Goal: Information Seeking & Learning: Learn about a topic

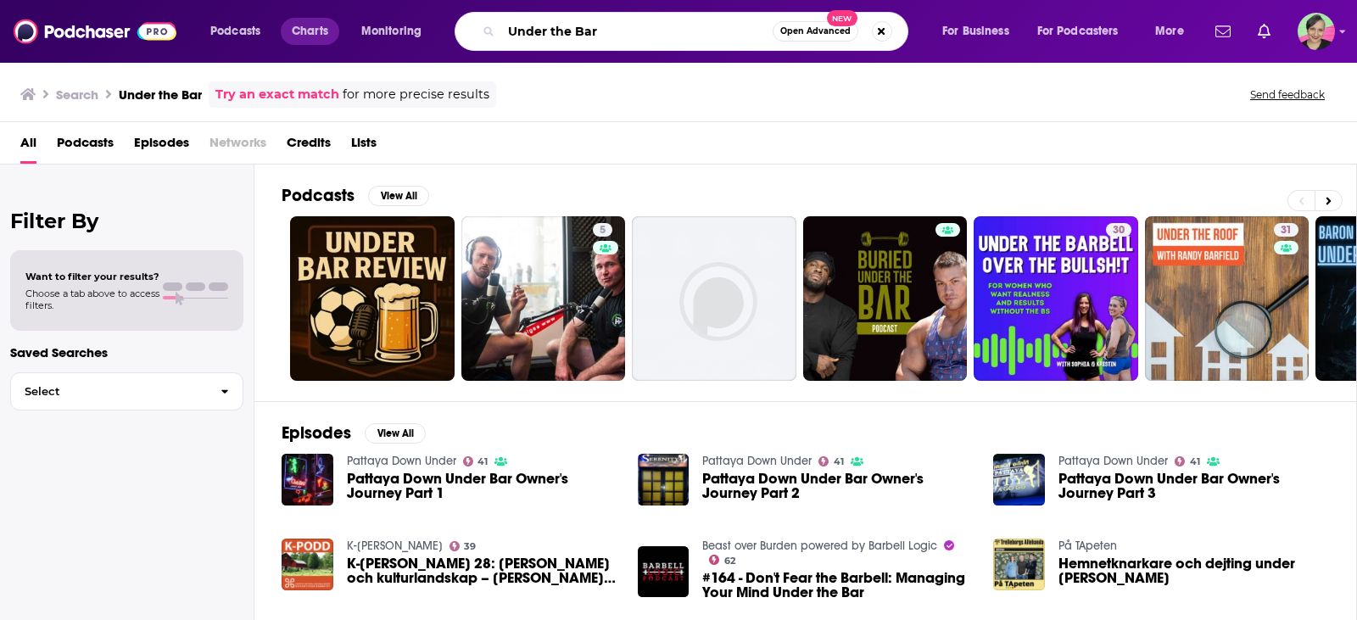
drag, startPoint x: 626, startPoint y: 20, endPoint x: 301, endPoint y: 44, distance: 325.7
click at [304, 38] on div "Podcasts Charts Monitoring Under the Bar Open Advanced New For Business For Pod…" at bounding box center [699, 31] width 1002 height 39
type input "eliteft"
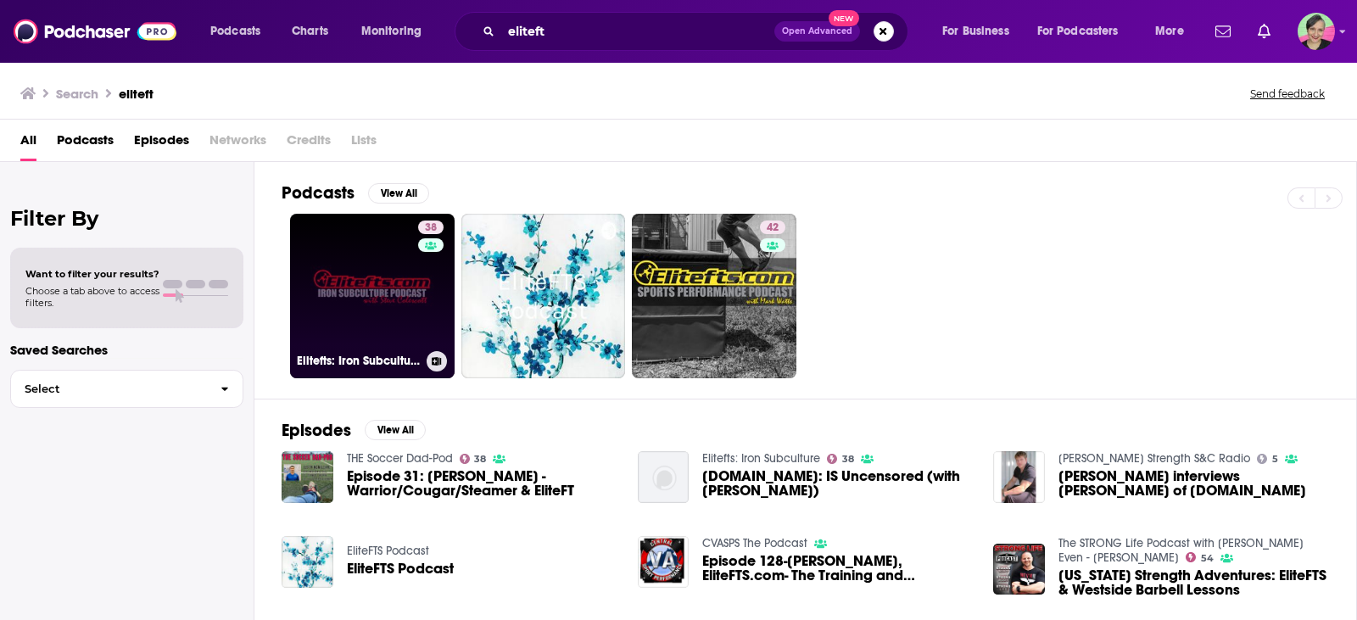
click at [372, 251] on link "38 Elitefts: Iron Subculture" at bounding box center [372, 296] width 165 height 165
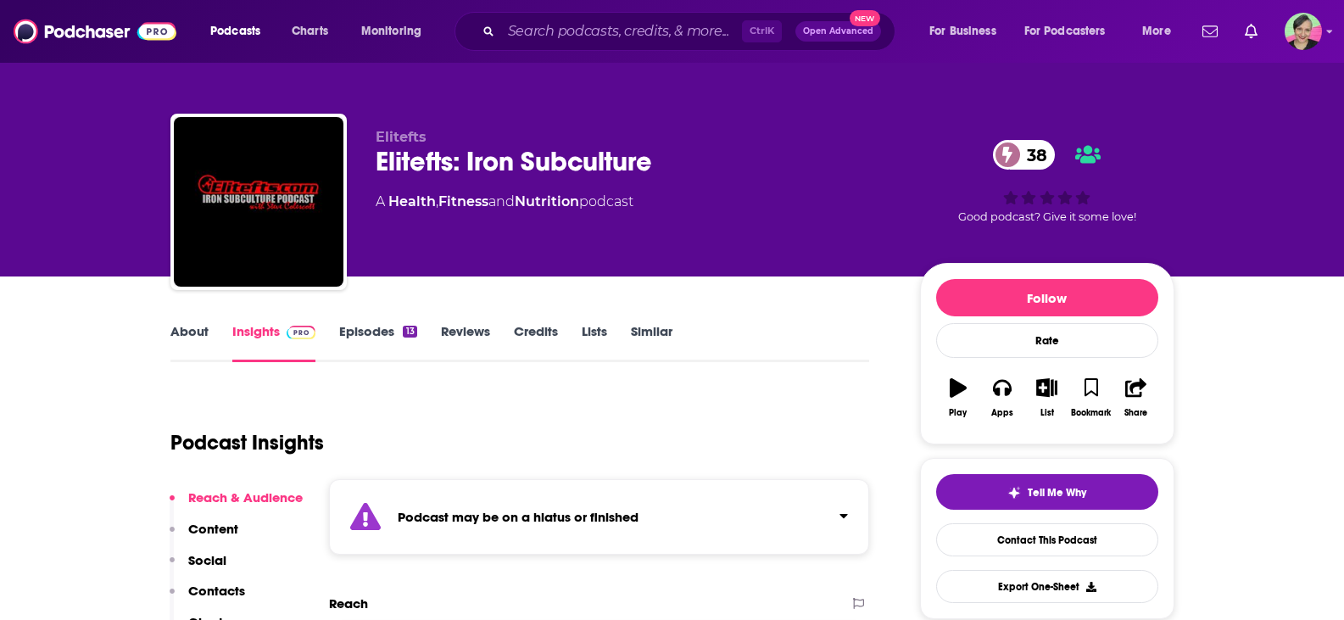
click at [192, 334] on link "About" at bounding box center [189, 342] width 38 height 39
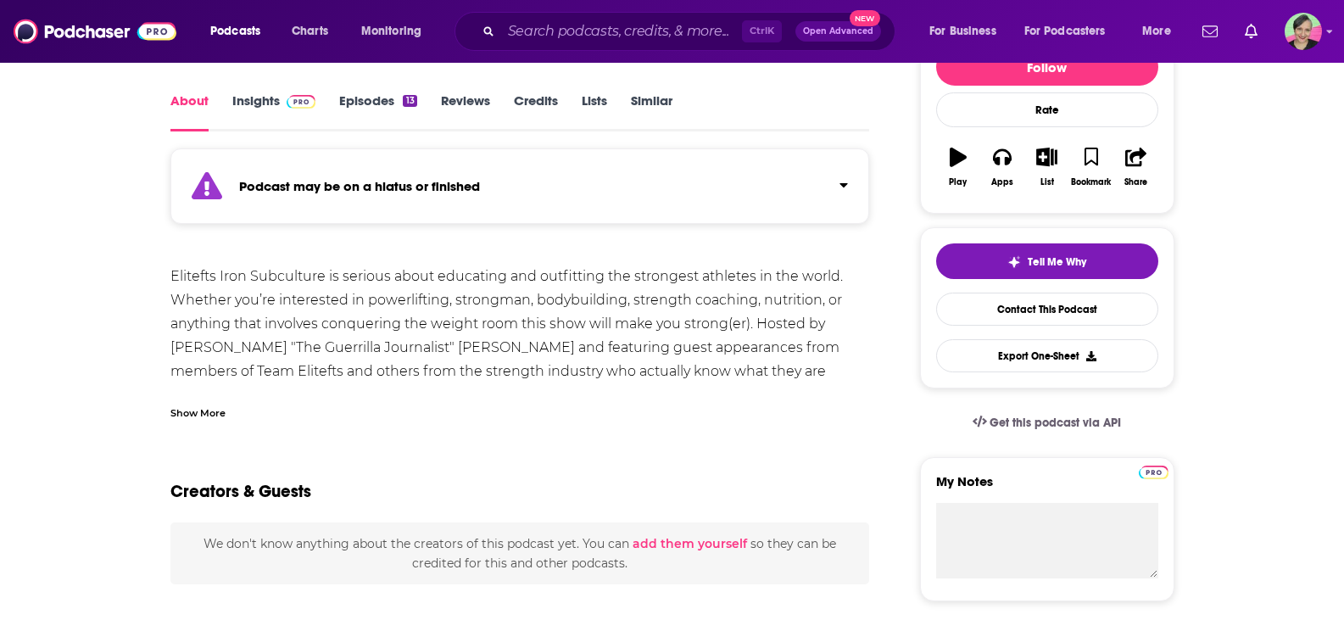
scroll to position [254, 0]
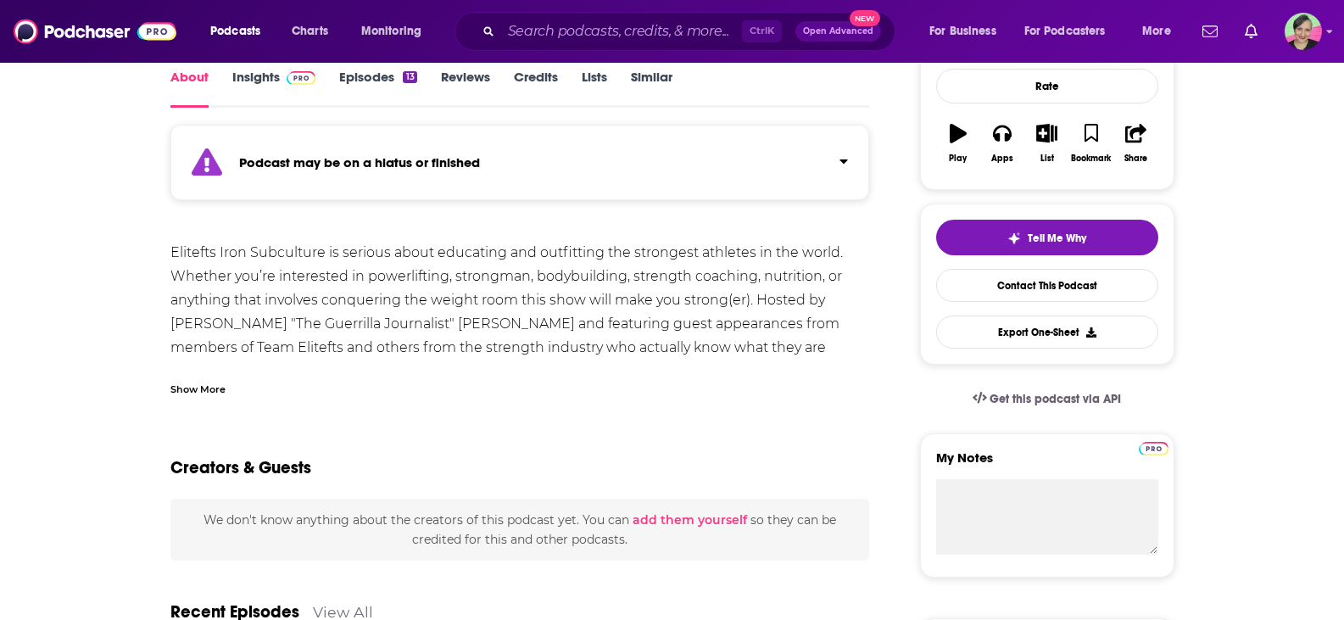
click at [196, 389] on div "Show More" at bounding box center [197, 388] width 55 height 16
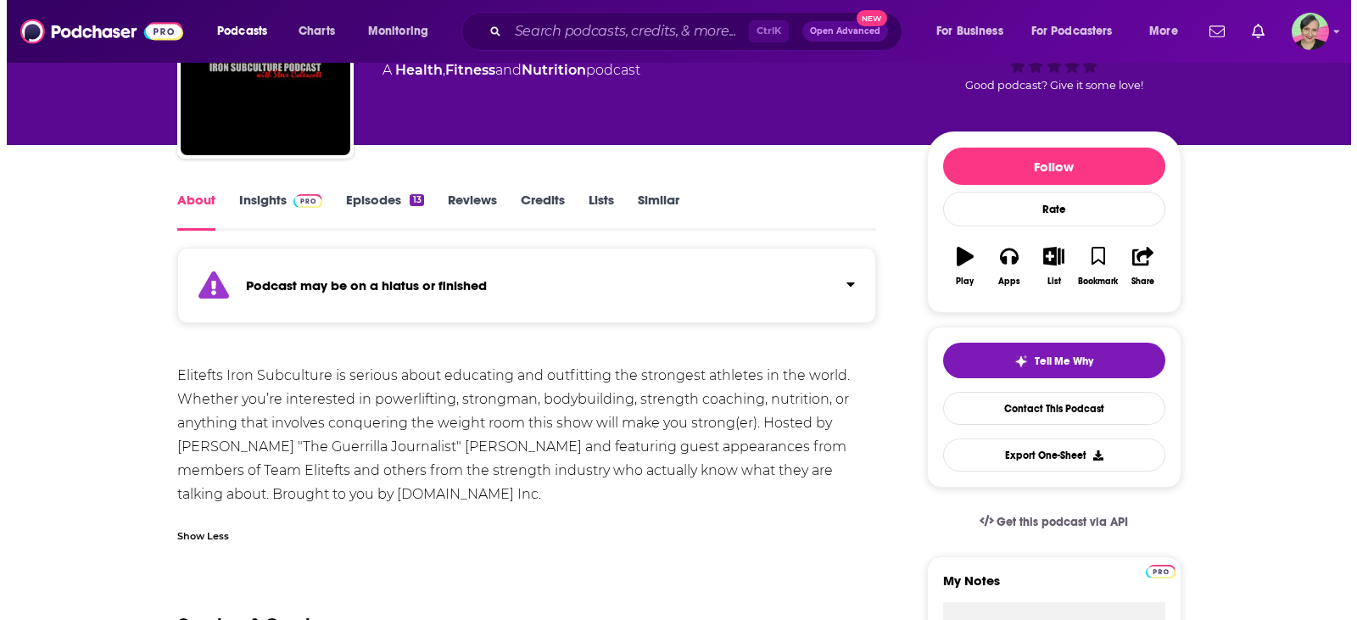
scroll to position [0, 0]
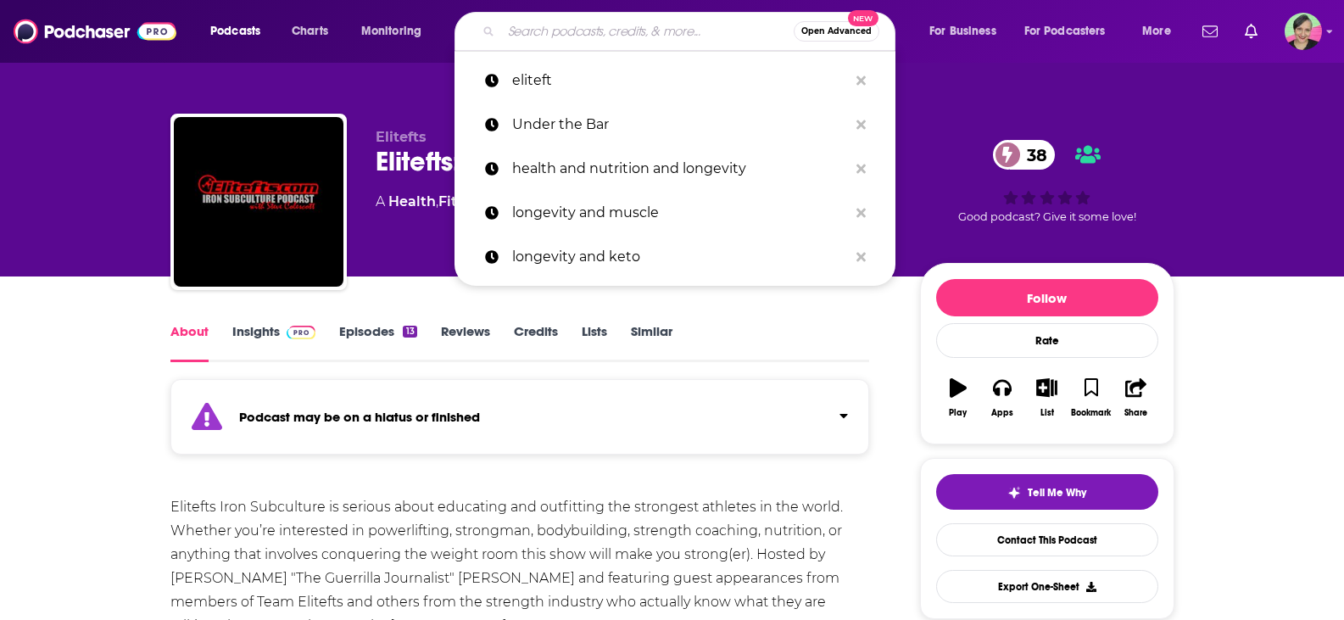
click at [529, 31] on input "Search podcasts, credits, & more..." at bounding box center [647, 31] width 293 height 27
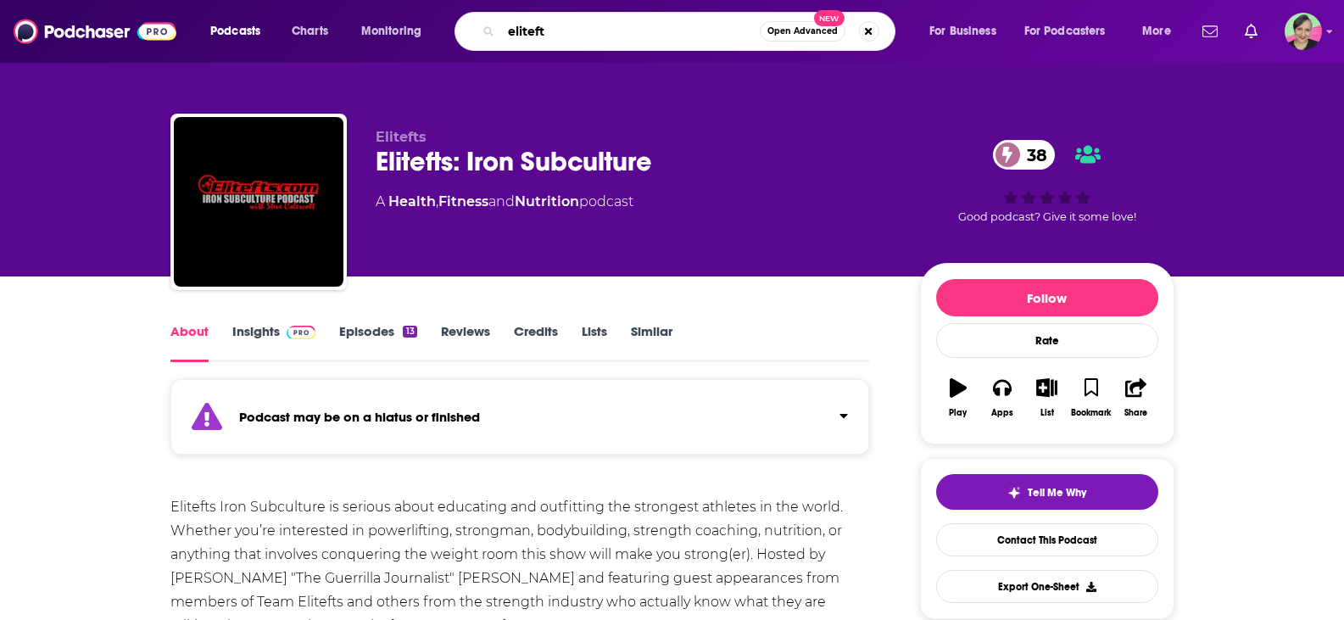
type input "elitefts"
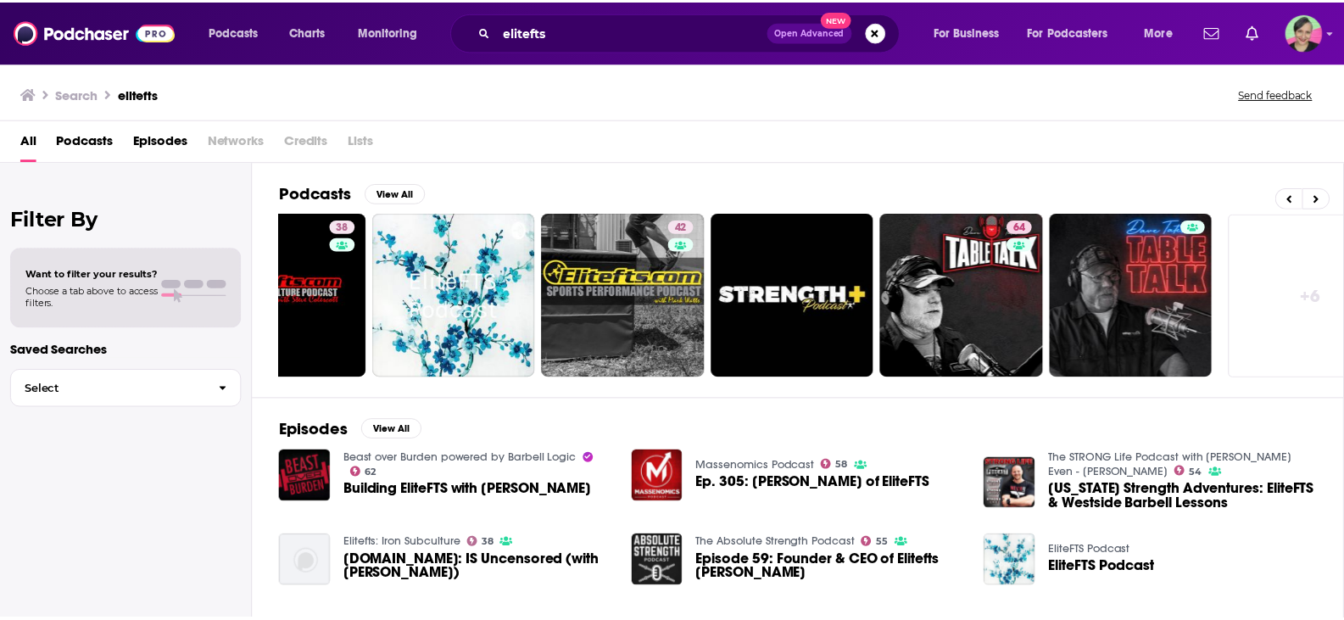
scroll to position [0, 141]
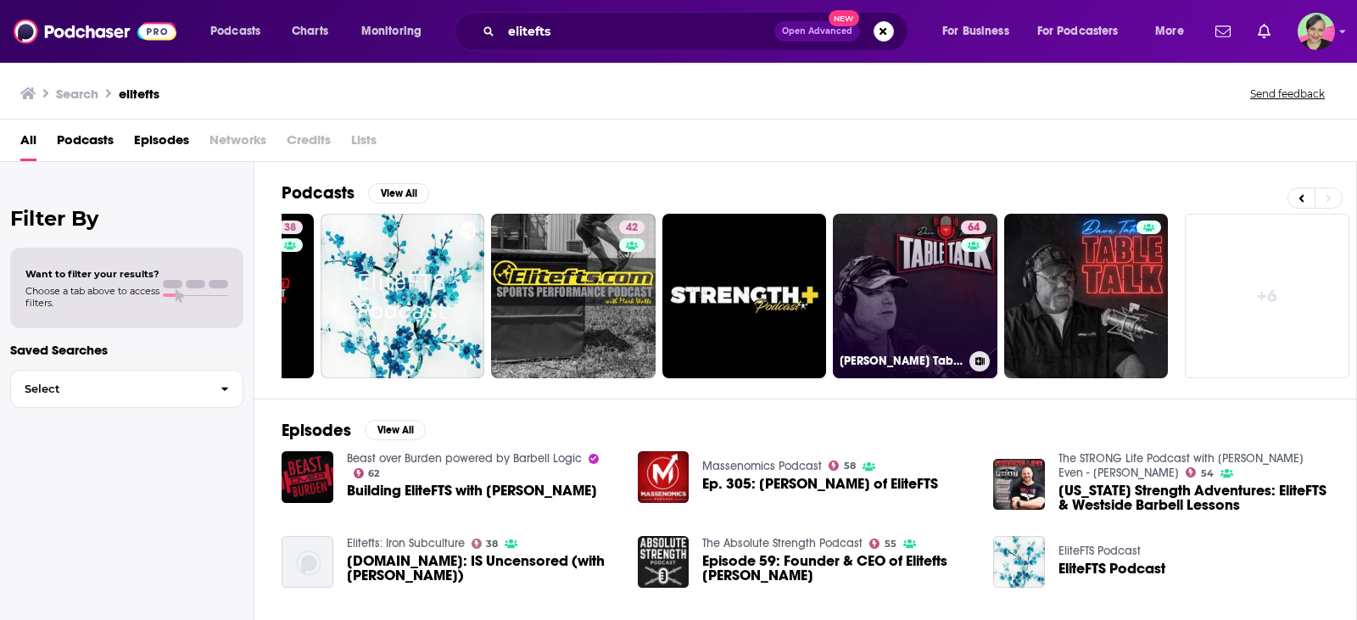
click at [910, 257] on link "64 [PERSON_NAME] Table Talk" at bounding box center [915, 296] width 165 height 165
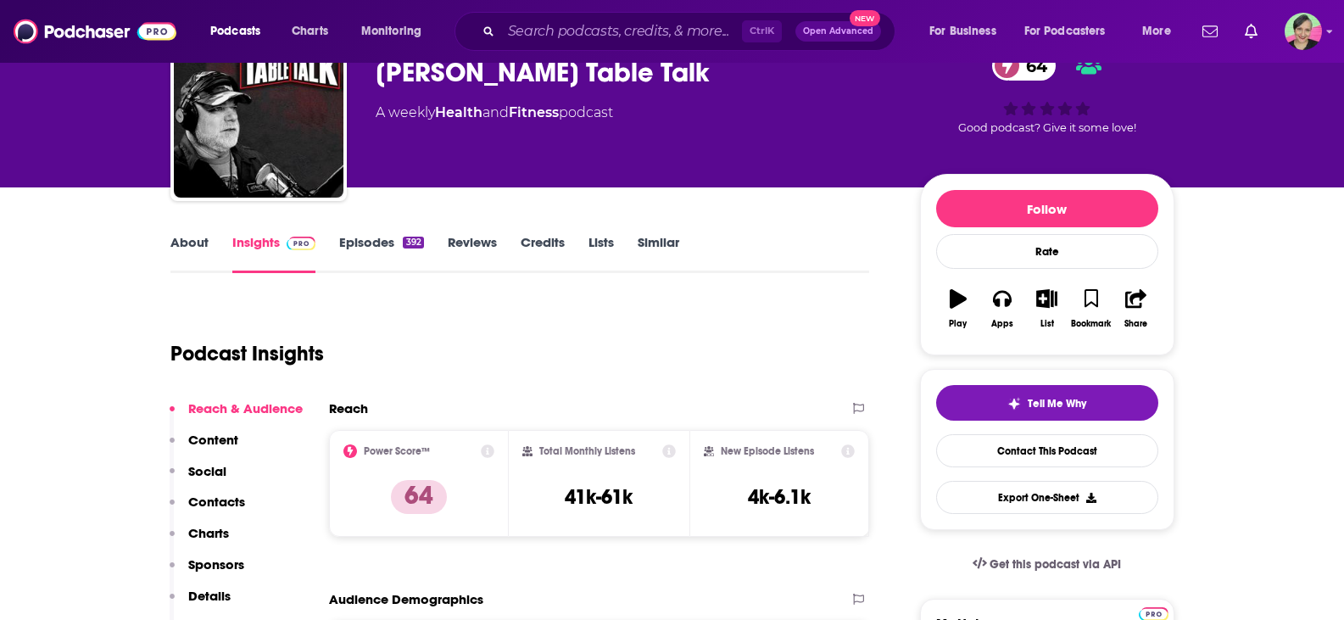
scroll to position [85, 0]
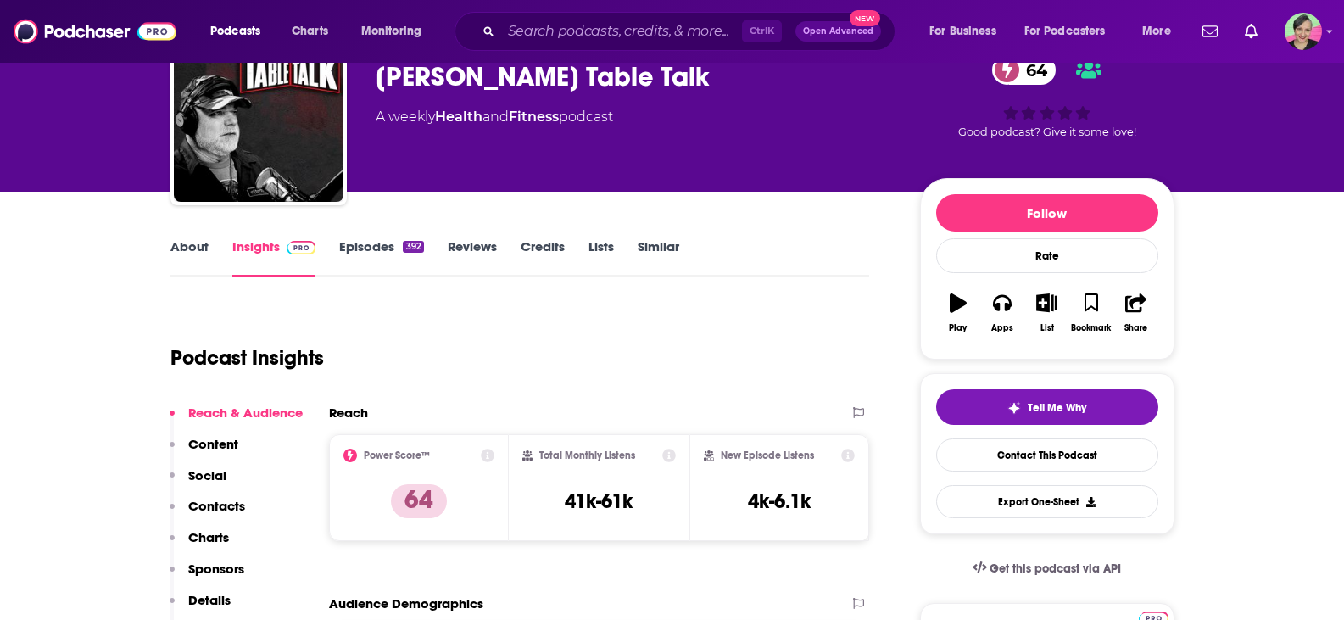
click at [183, 243] on link "About" at bounding box center [189, 257] width 38 height 39
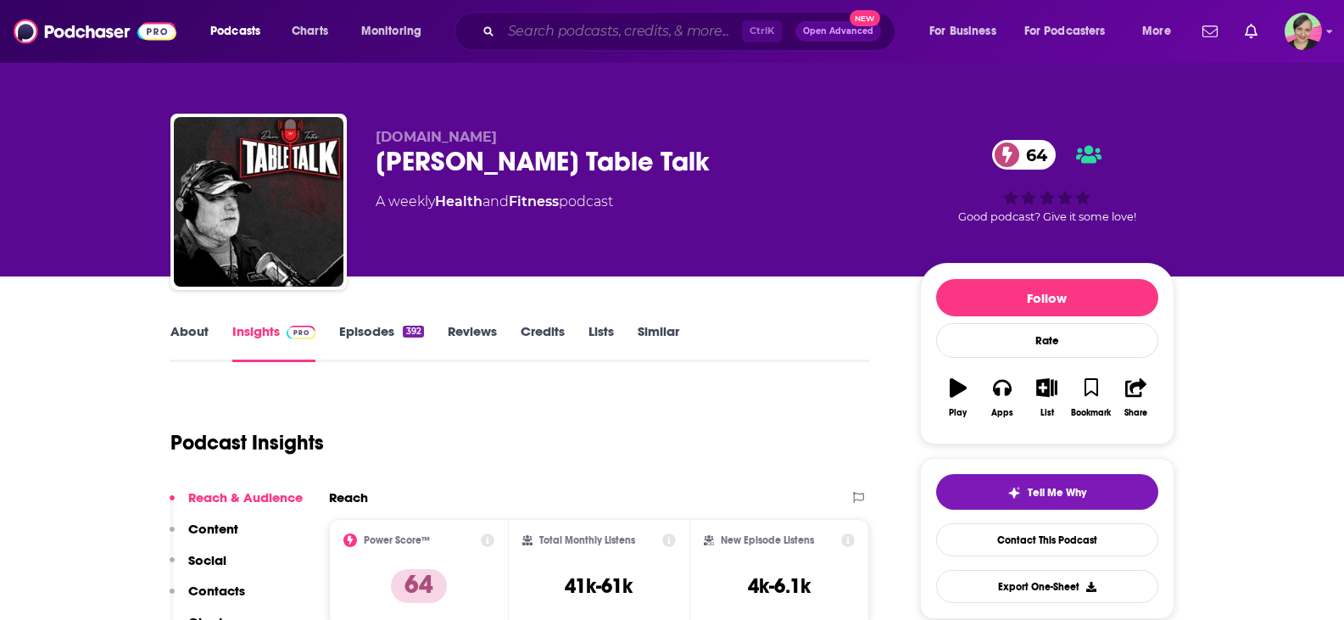
click at [562, 31] on input "Search podcasts, credits, & more..." at bounding box center [621, 31] width 241 height 27
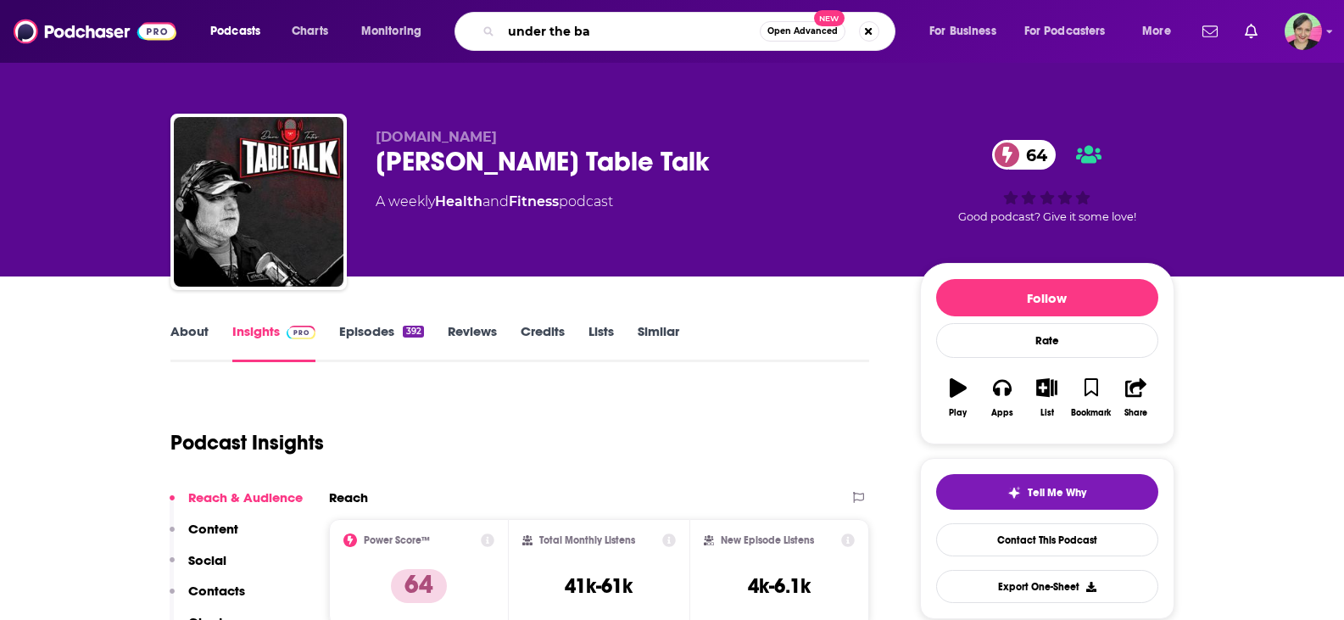
type input "under the bar"
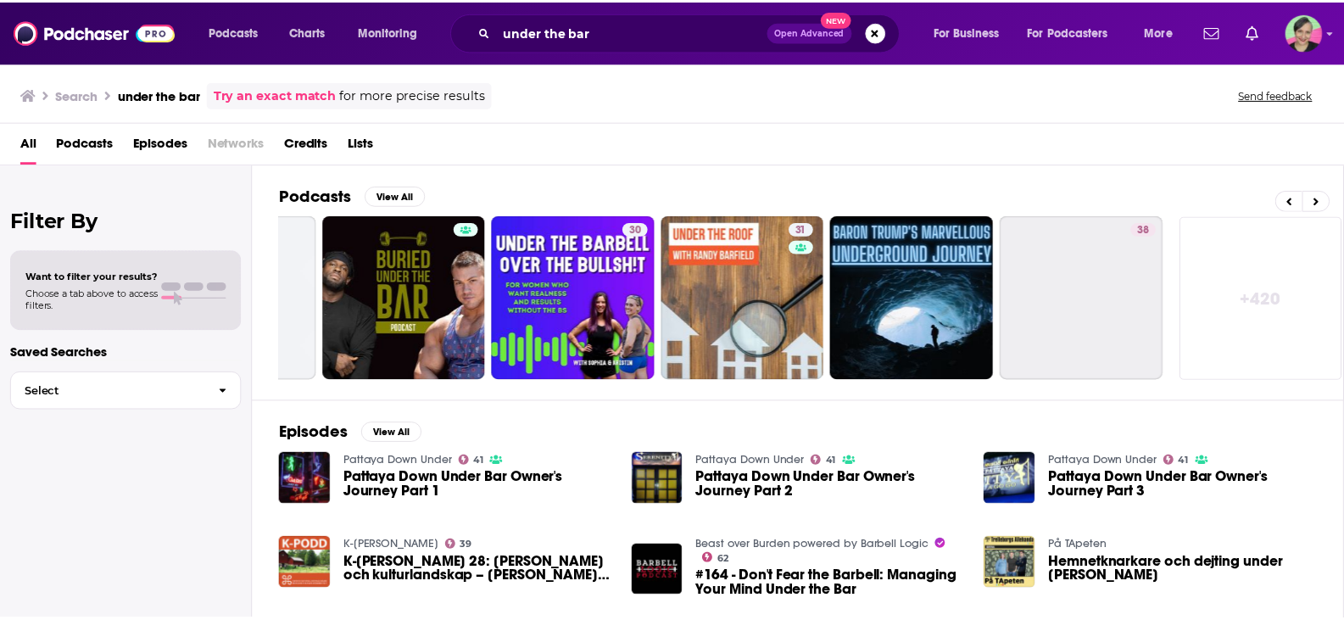
scroll to position [0, 483]
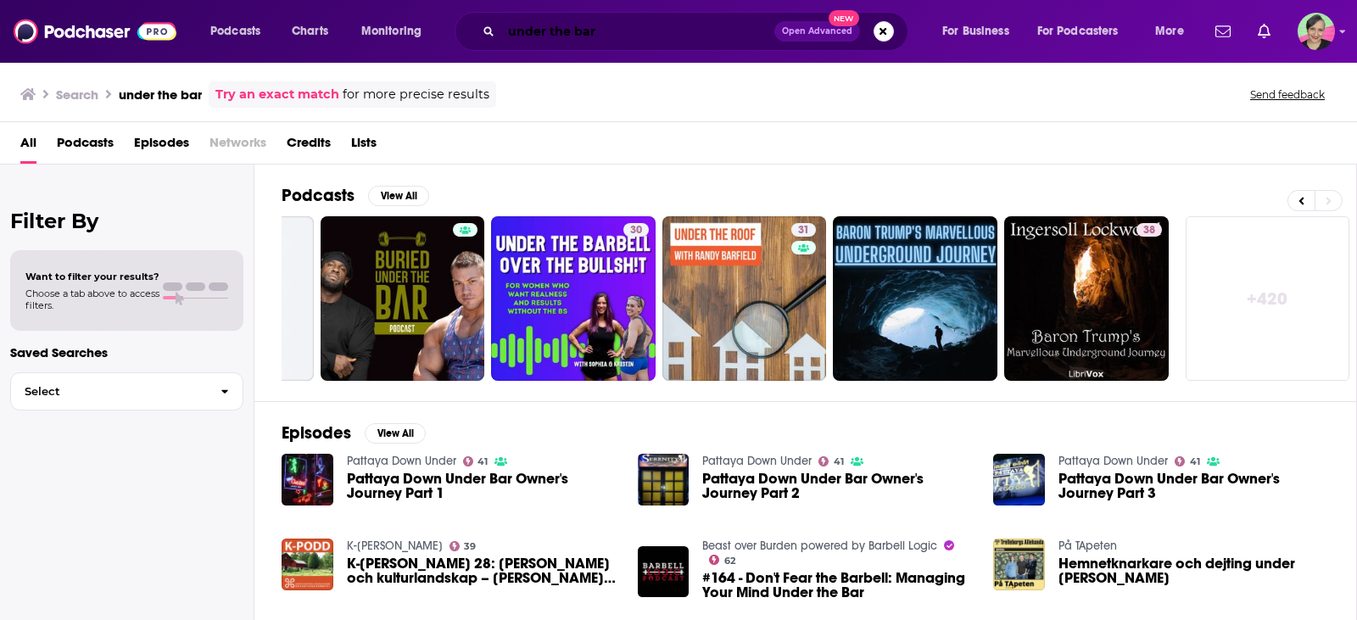
click at [642, 29] on input "under the bar" at bounding box center [637, 31] width 273 height 27
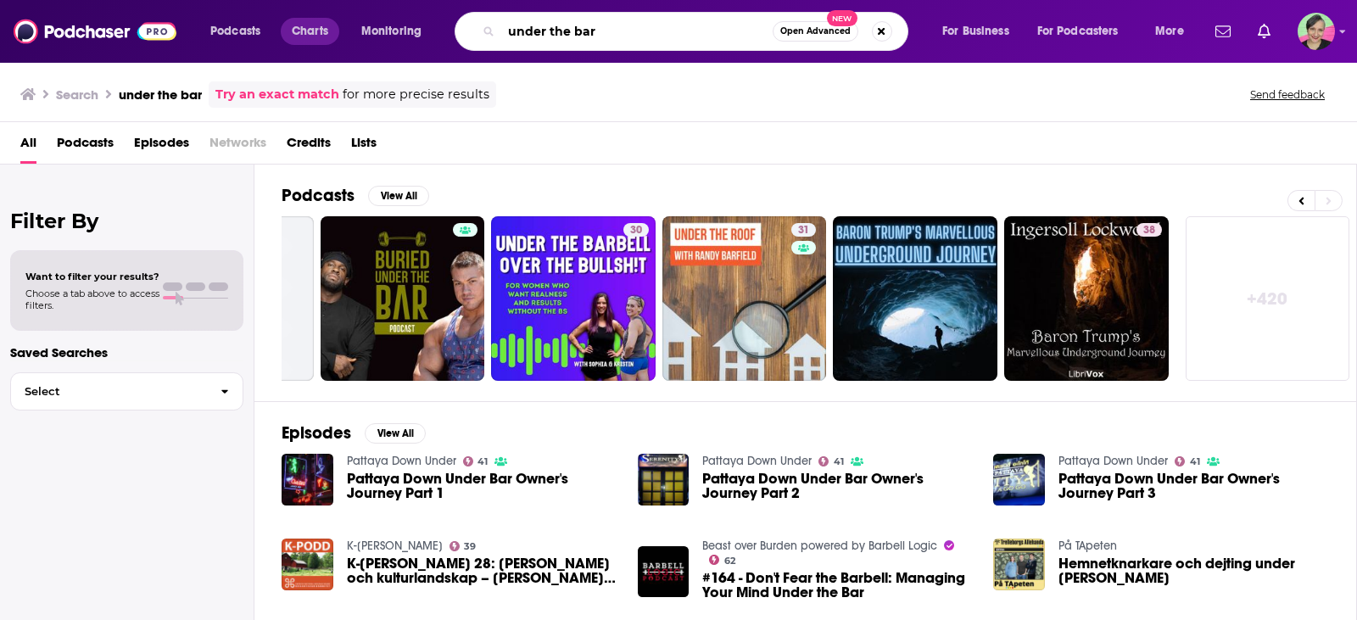
drag, startPoint x: 626, startPoint y: 31, endPoint x: 318, endPoint y: 24, distance: 307.9
click at [292, 20] on div "Podcasts Charts Monitoring under the bar Open Advanced New For Business For Pod…" at bounding box center [699, 31] width 1002 height 39
type input "[PERSON_NAME] table talk"
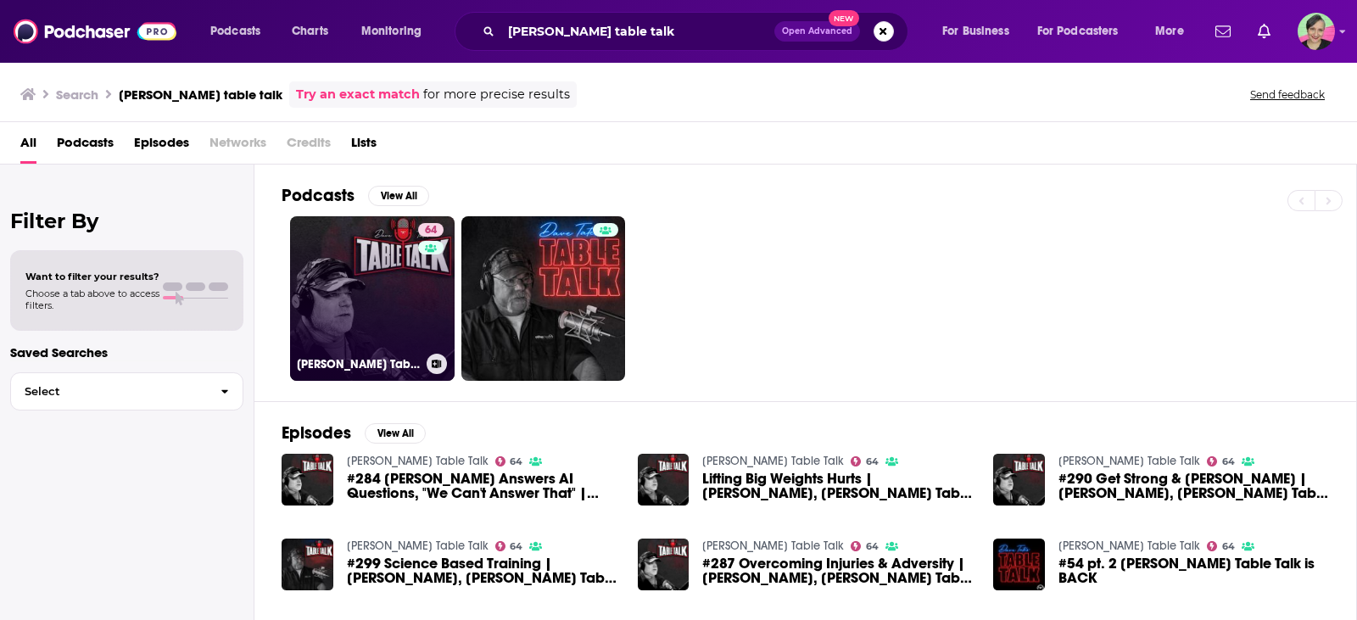
click at [361, 247] on link "64 [PERSON_NAME] Table Talk" at bounding box center [372, 298] width 165 height 165
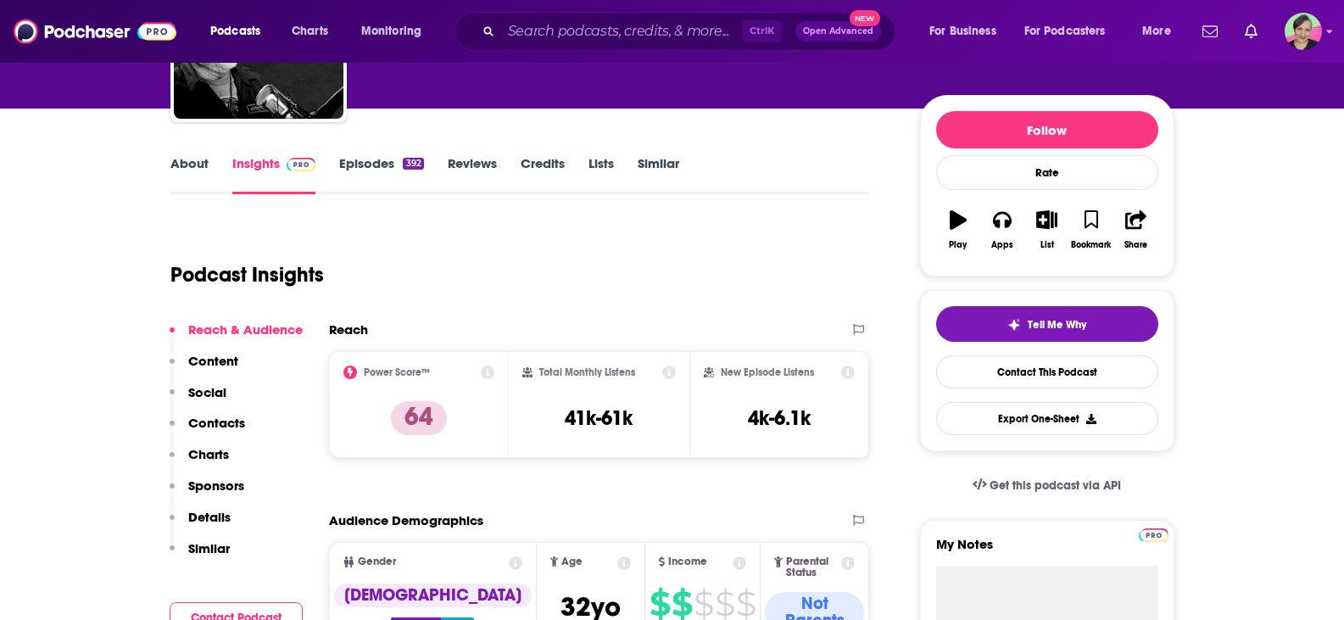
scroll to position [170, 0]
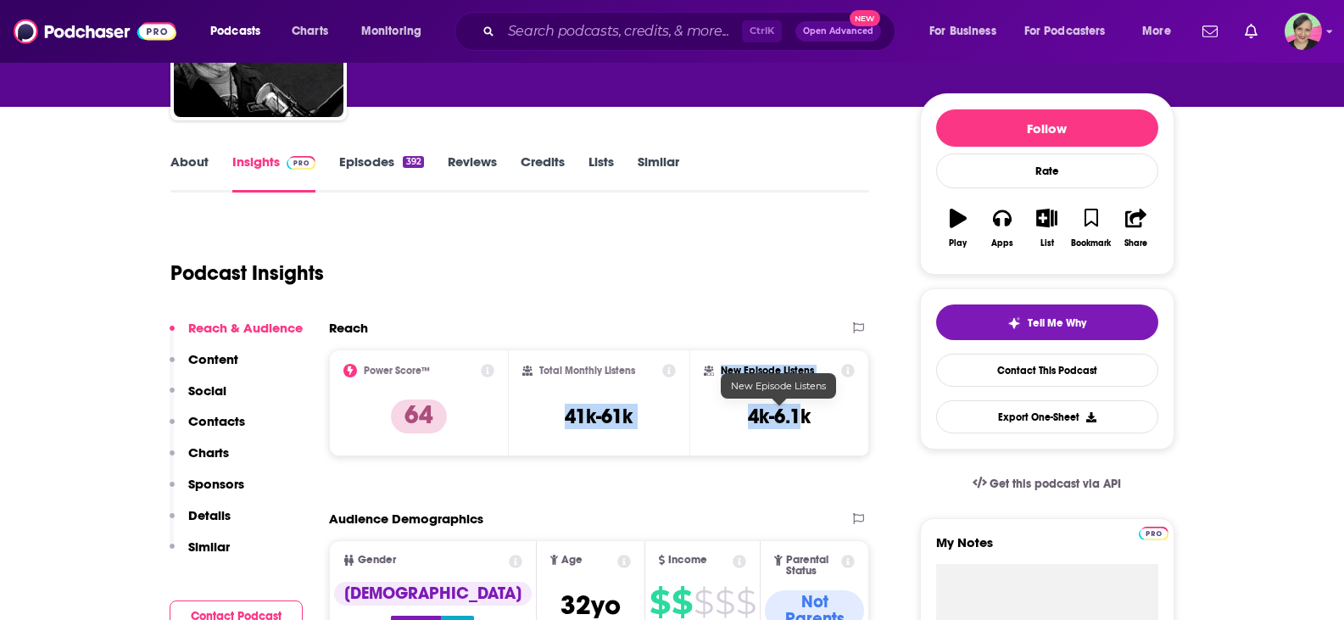
drag, startPoint x: 558, startPoint y: 413, endPoint x: 806, endPoint y: 406, distance: 247.7
click at [806, 406] on div "Power Score™ 64 Total Monthly Listens 41k-61k New Episode Listens 4k-6.1k" at bounding box center [599, 402] width 541 height 107
click at [832, 432] on div "New Episode Listens 4k-6.1k" at bounding box center [780, 403] width 152 height 78
drag, startPoint x: 846, startPoint y: 430, endPoint x: 830, endPoint y: 432, distance: 16.2
click at [847, 430] on div "New Episode Listens 4k-6.1k" at bounding box center [780, 403] width 152 height 78
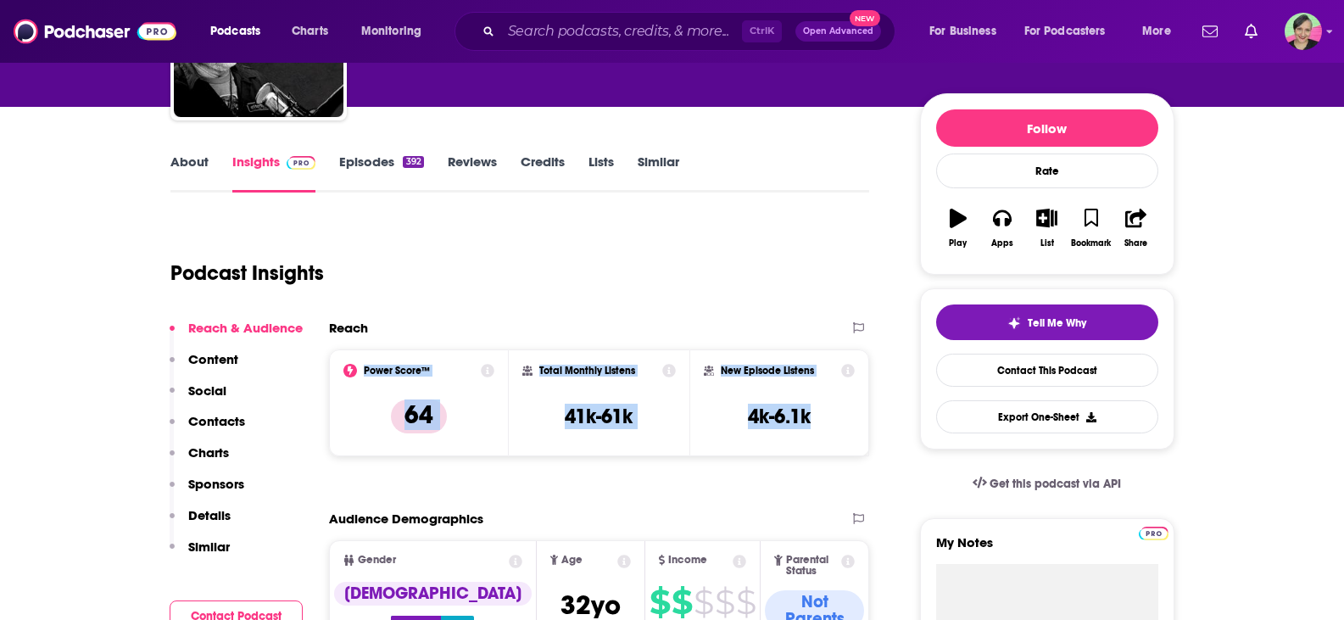
drag, startPoint x: 426, startPoint y: 379, endPoint x: 833, endPoint y: 435, distance: 410.9
click at [833, 435] on div "Power Score™ 64 Total Monthly Listens 41k-61k New Episode Listens 4k-6.1k" at bounding box center [599, 402] width 541 height 107
copy div "Power Score™ 64 Total Monthly Listens 41k-61k New Episode Listens 4k-6.1k"
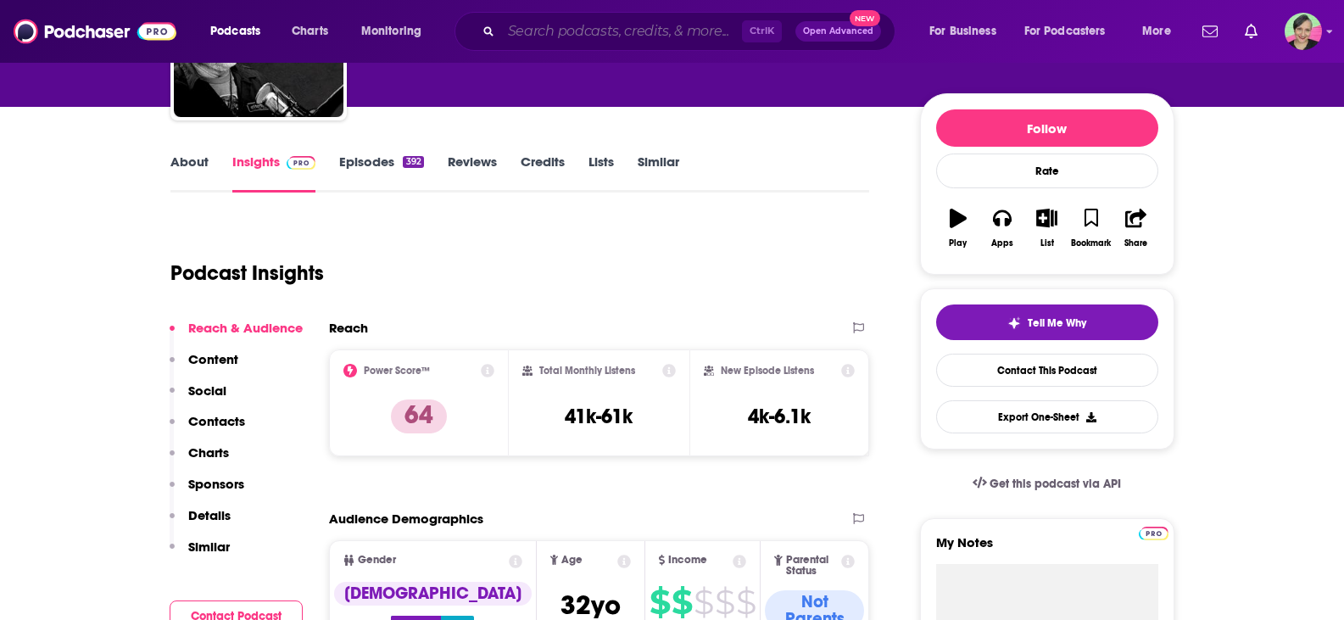
click at [540, 25] on input "Search podcasts, credits, & more..." at bounding box center [621, 31] width 241 height 27
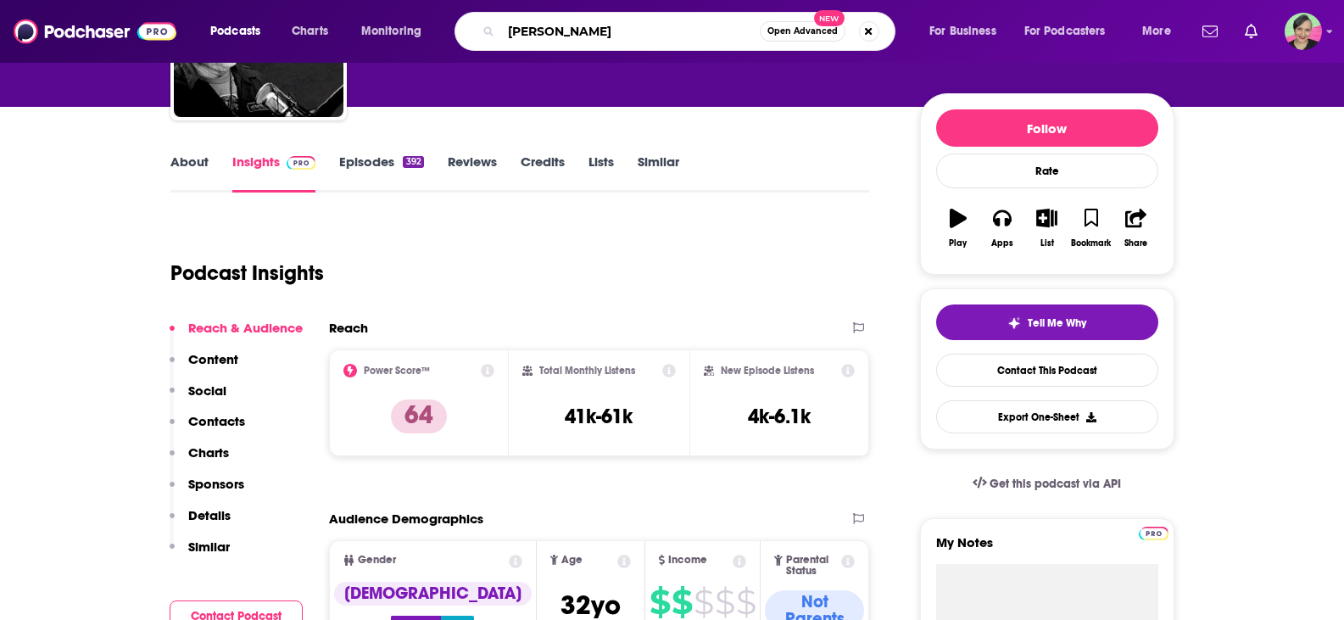
type input "[PERSON_NAME]"
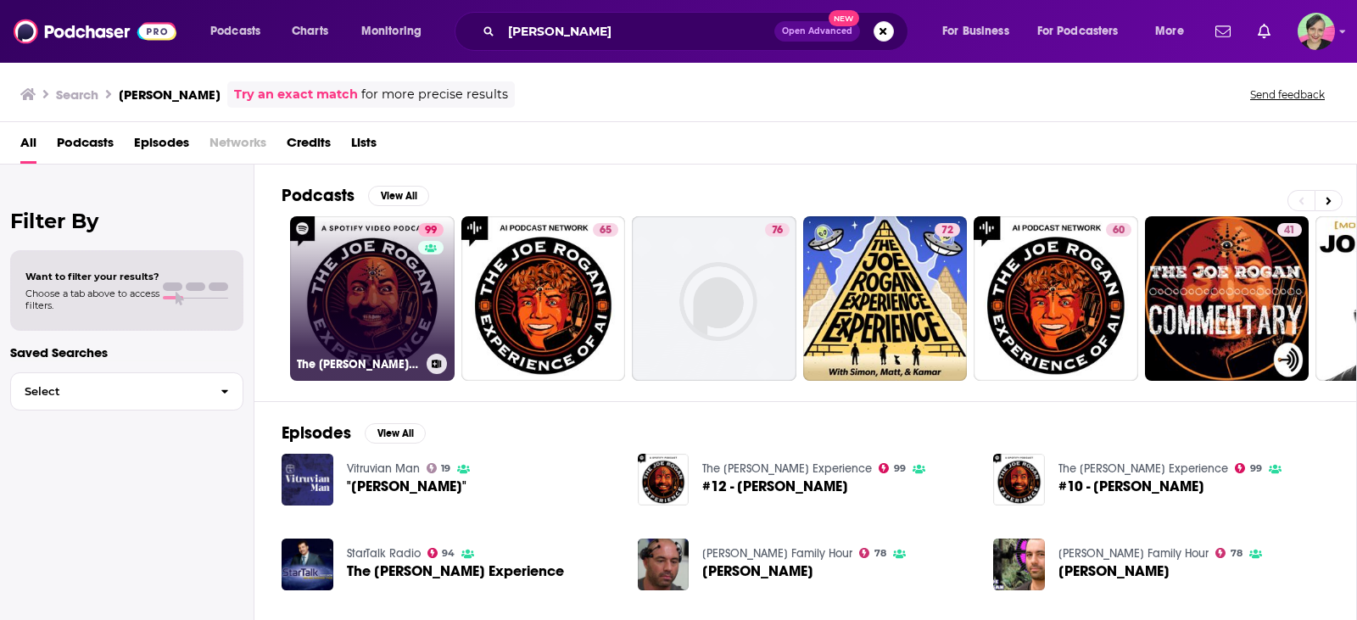
click at [381, 273] on link "99 The [PERSON_NAME] Experience" at bounding box center [372, 298] width 165 height 165
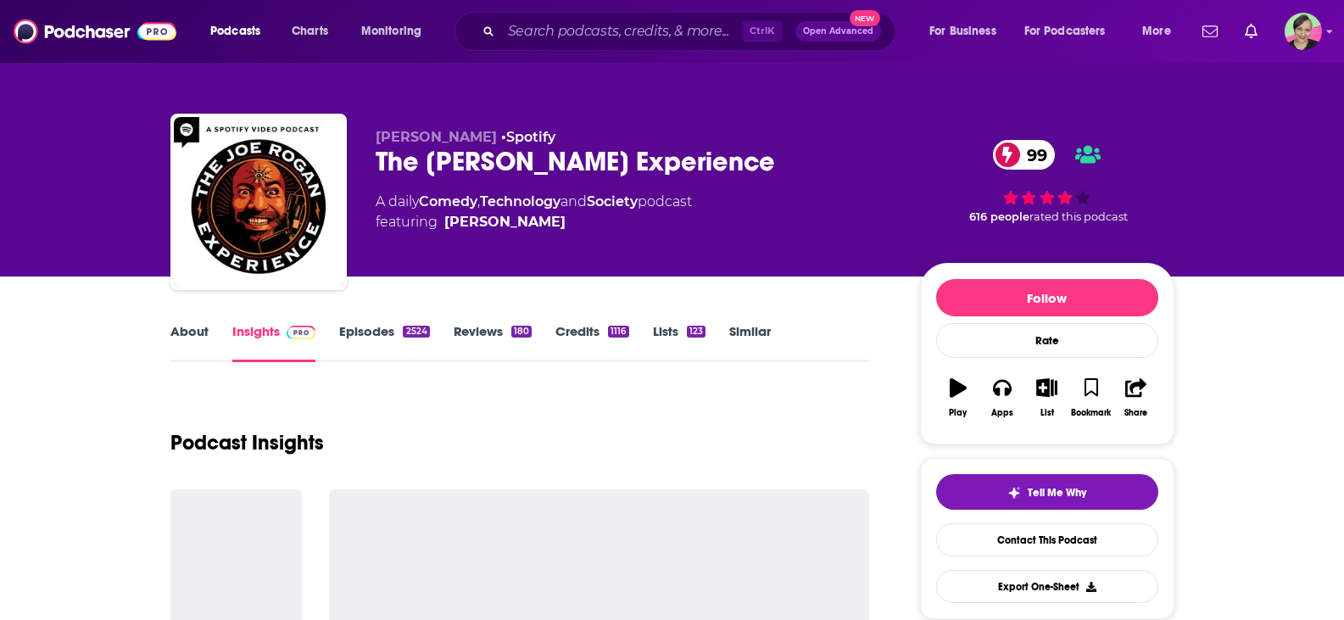
scroll to position [85, 0]
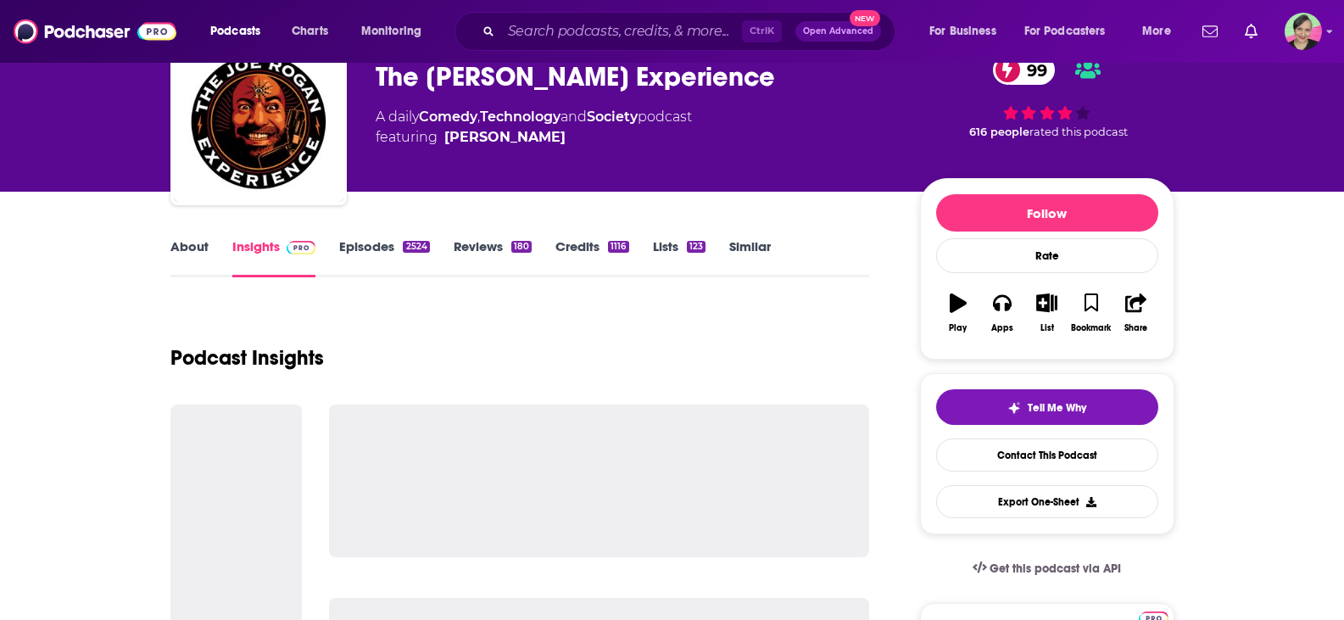
click at [367, 247] on link "Episodes 2524" at bounding box center [384, 257] width 90 height 39
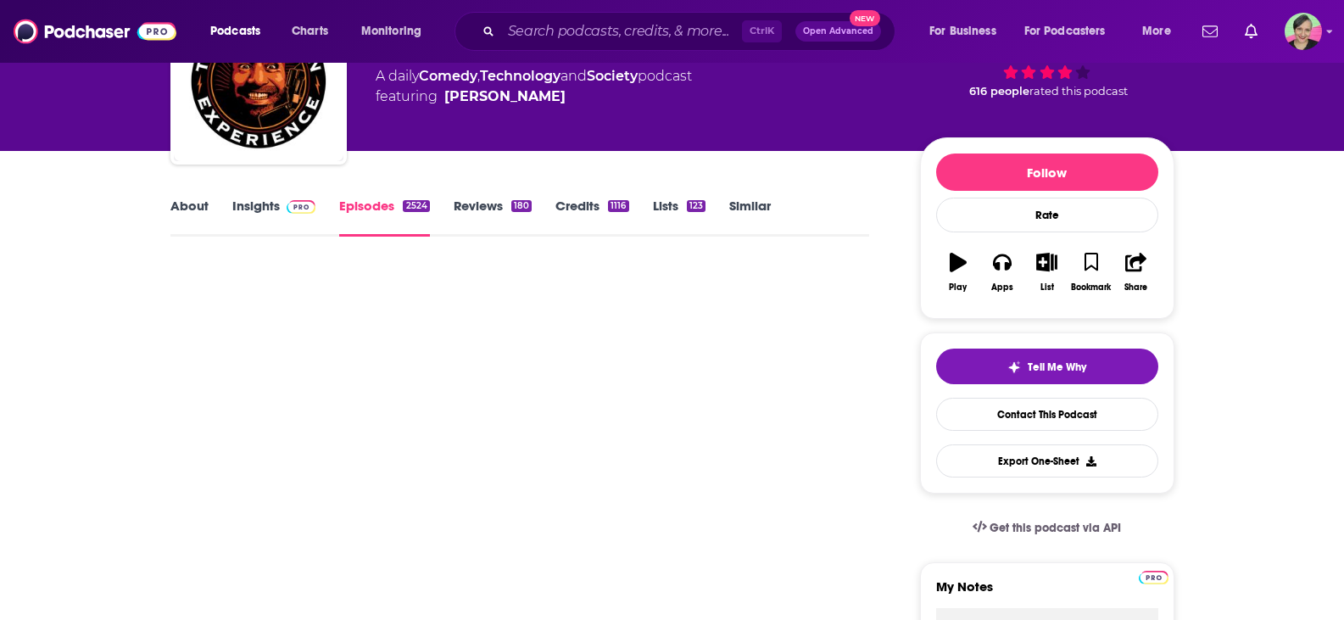
scroll to position [170, 0]
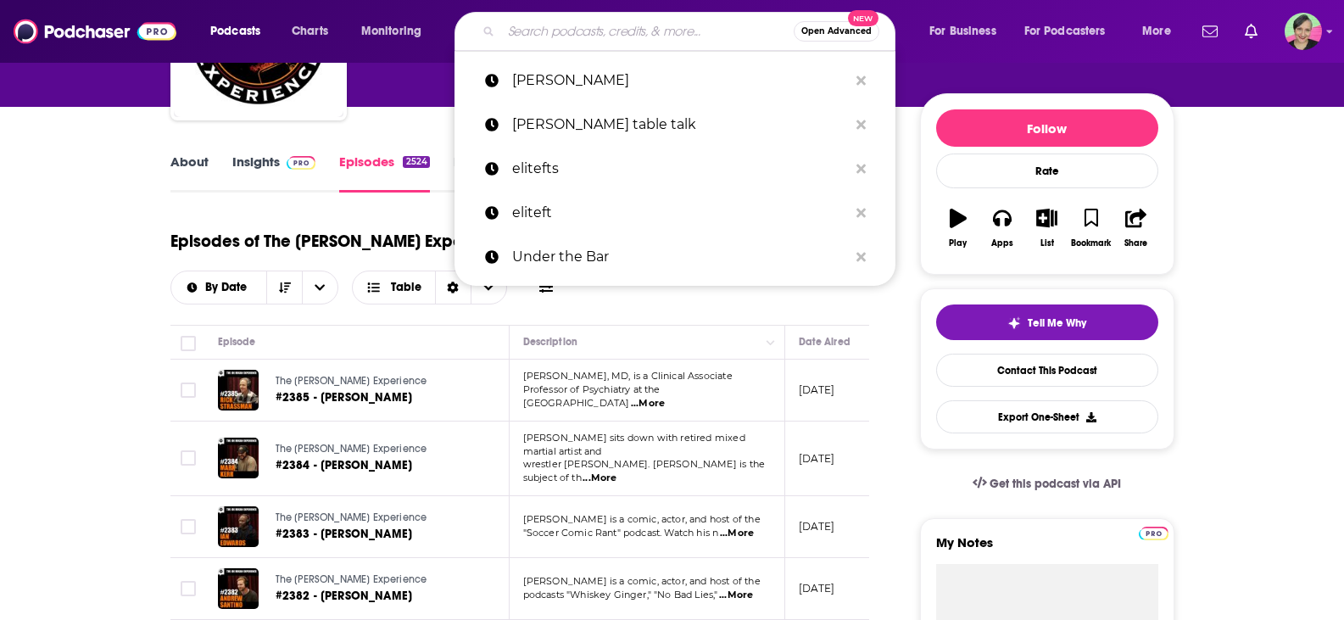
click at [602, 28] on input "Search podcasts, credits, & more..." at bounding box center [647, 31] width 293 height 27
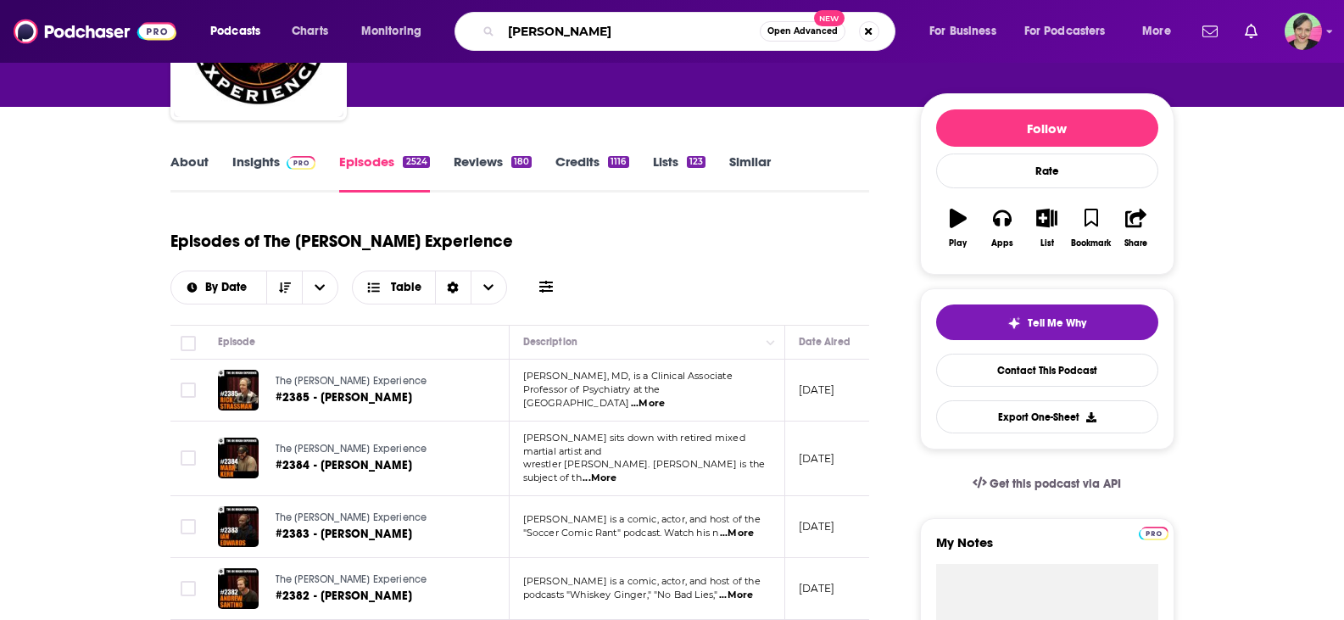
click at [611, 42] on input "[PERSON_NAME]" at bounding box center [630, 31] width 259 height 27
type input "[PERSON_NAME]"
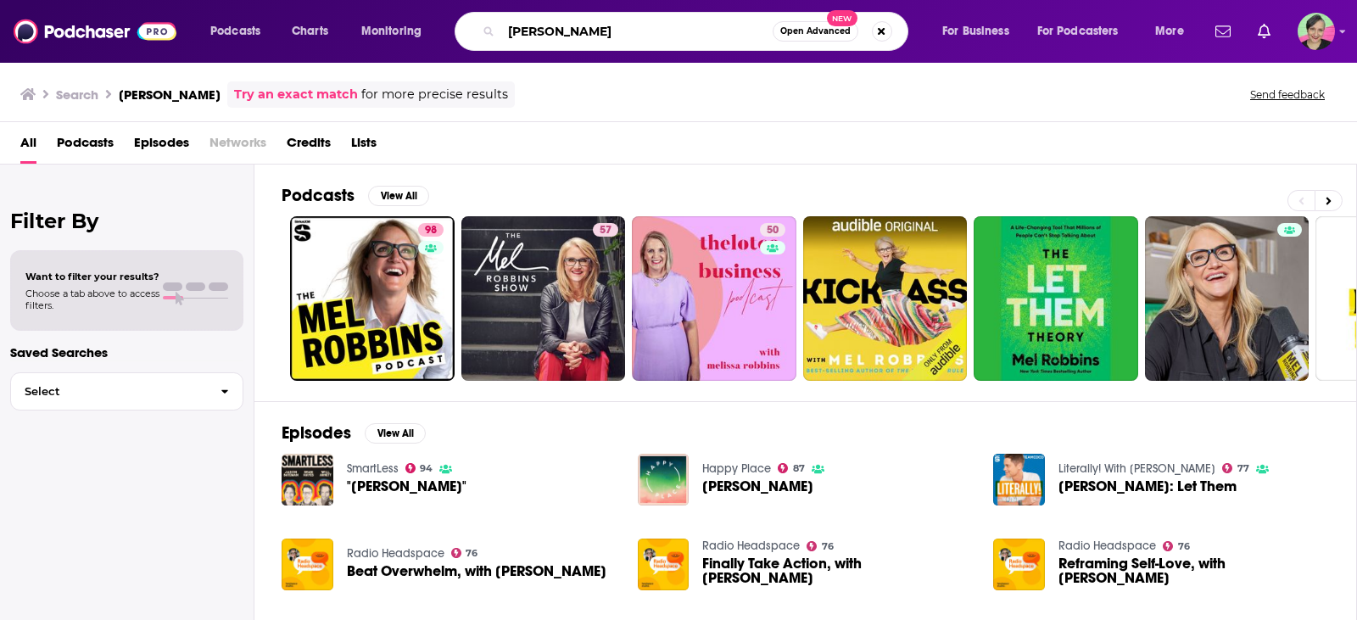
drag, startPoint x: 645, startPoint y: 22, endPoint x: 505, endPoint y: 42, distance: 140.6
click at [505, 42] on input "[PERSON_NAME]" at bounding box center [636, 31] width 271 height 27
type input "[PERSON_NAME]"
